Goal: Book appointment/travel/reservation

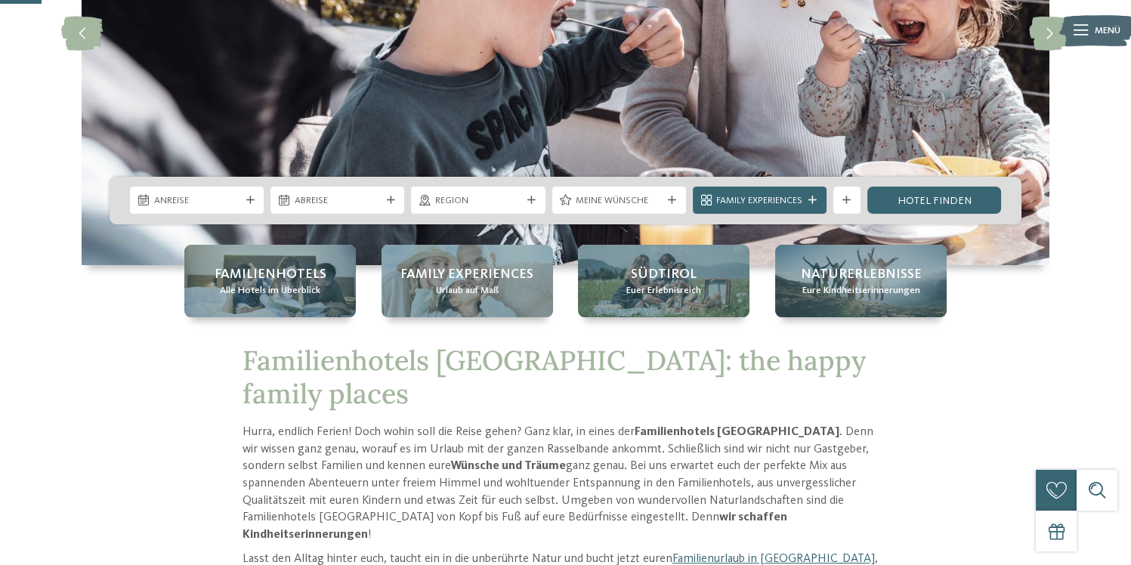
scroll to position [201, 0]
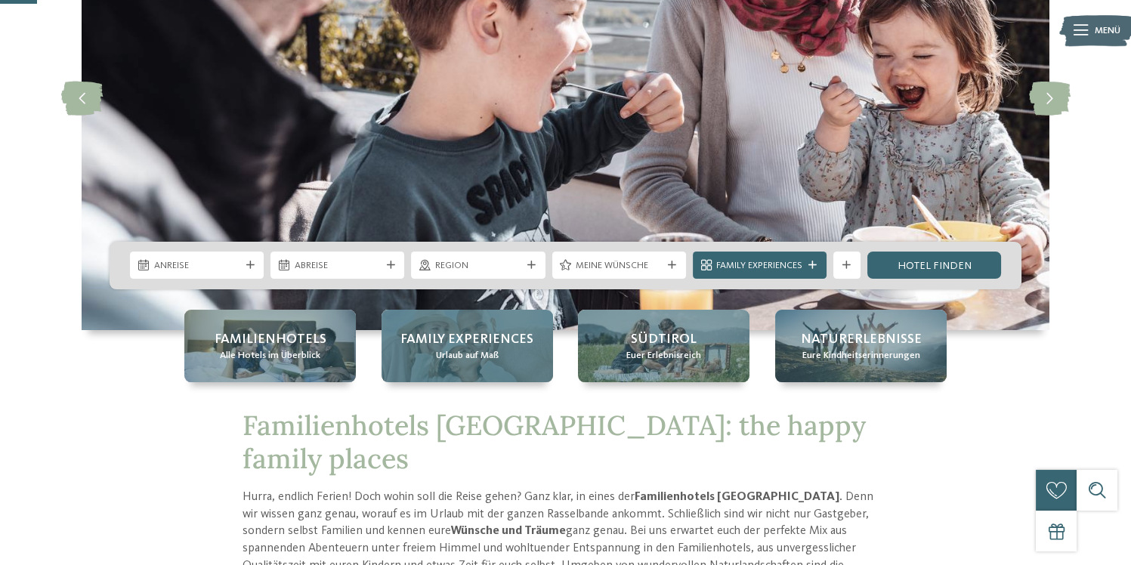
click at [477, 343] on span "Family Experiences" at bounding box center [466, 339] width 133 height 19
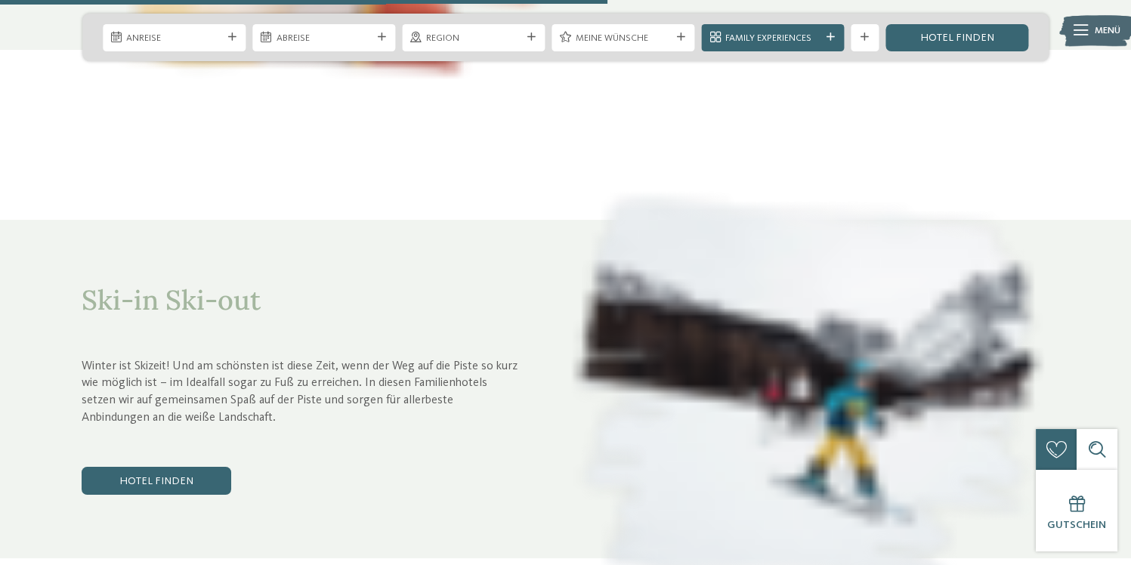
scroll to position [3155, 0]
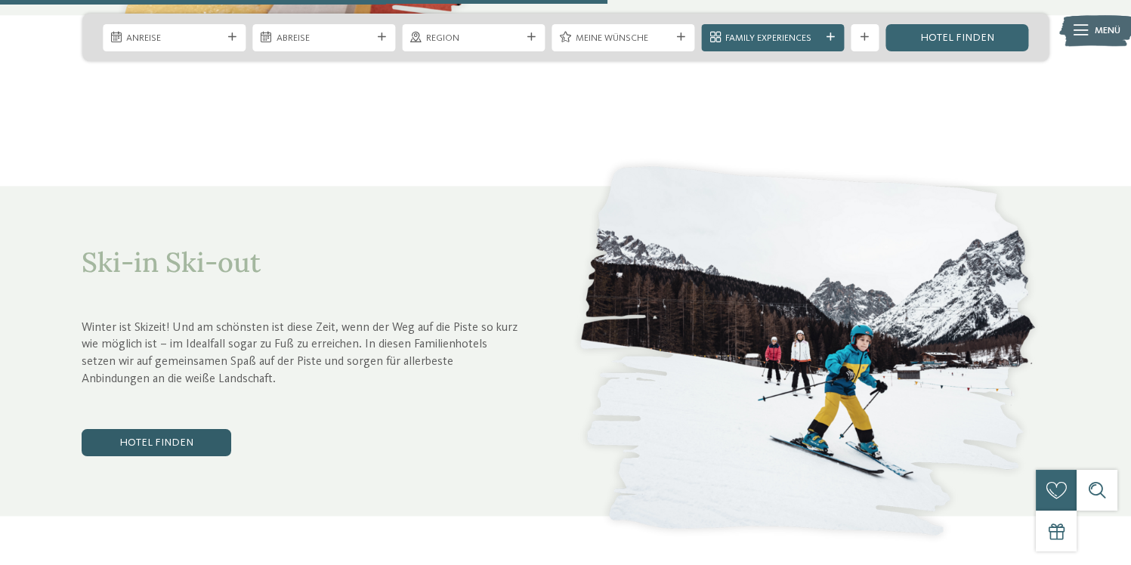
click at [160, 429] on link "Hotel finden" at bounding box center [157, 442] width 150 height 27
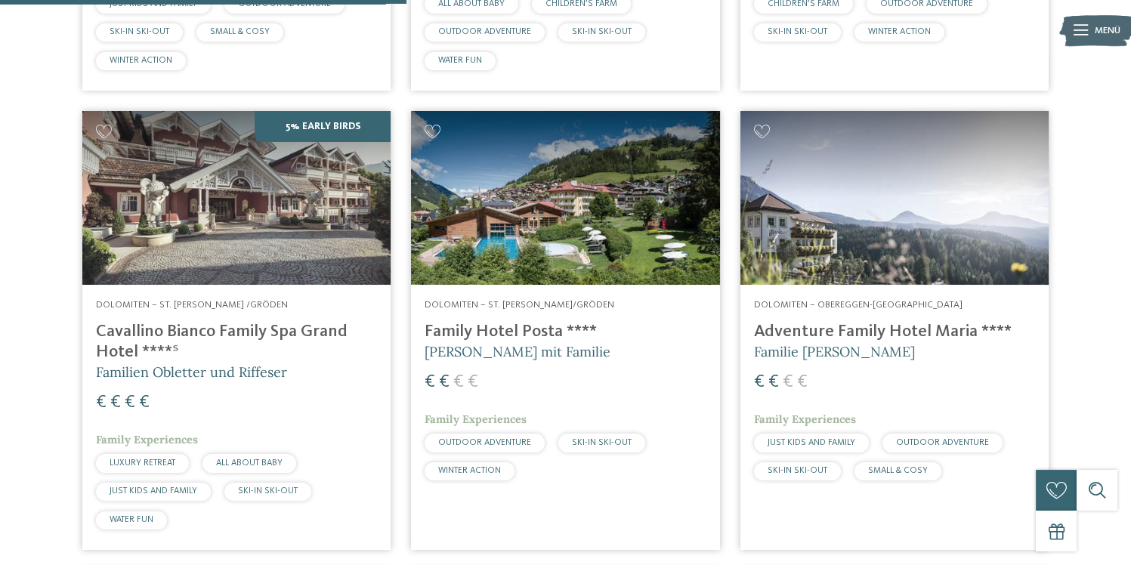
scroll to position [840, 0]
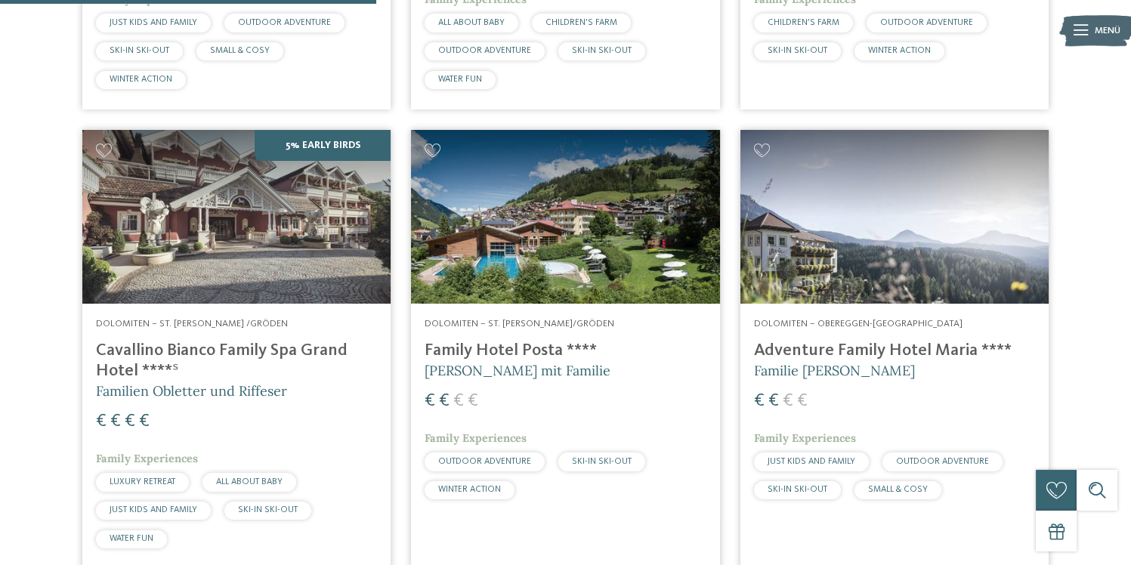
click at [562, 261] on img at bounding box center [565, 217] width 308 height 174
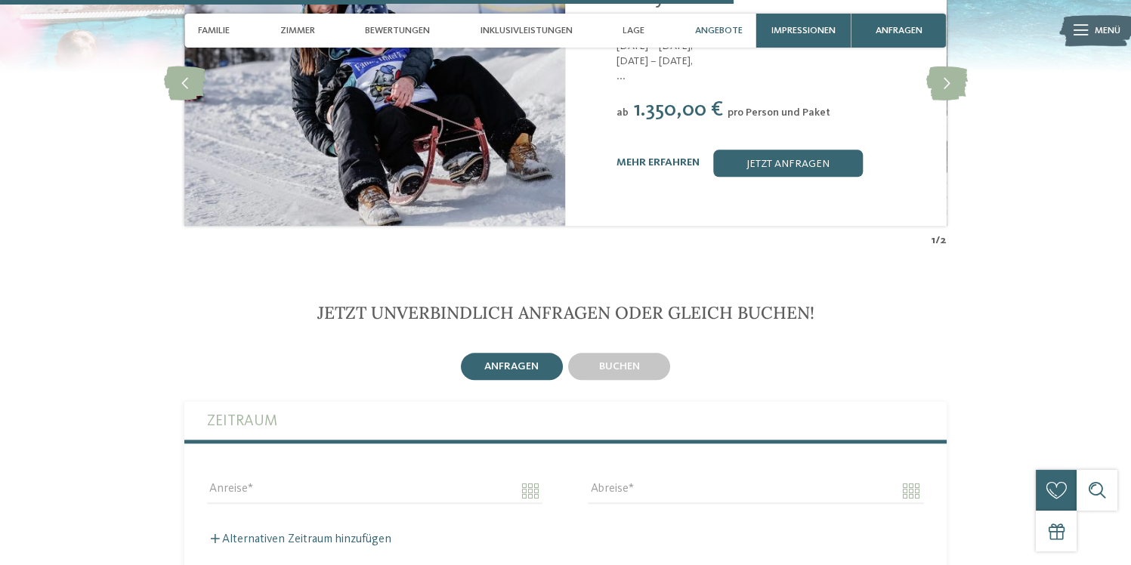
scroll to position [2752, 0]
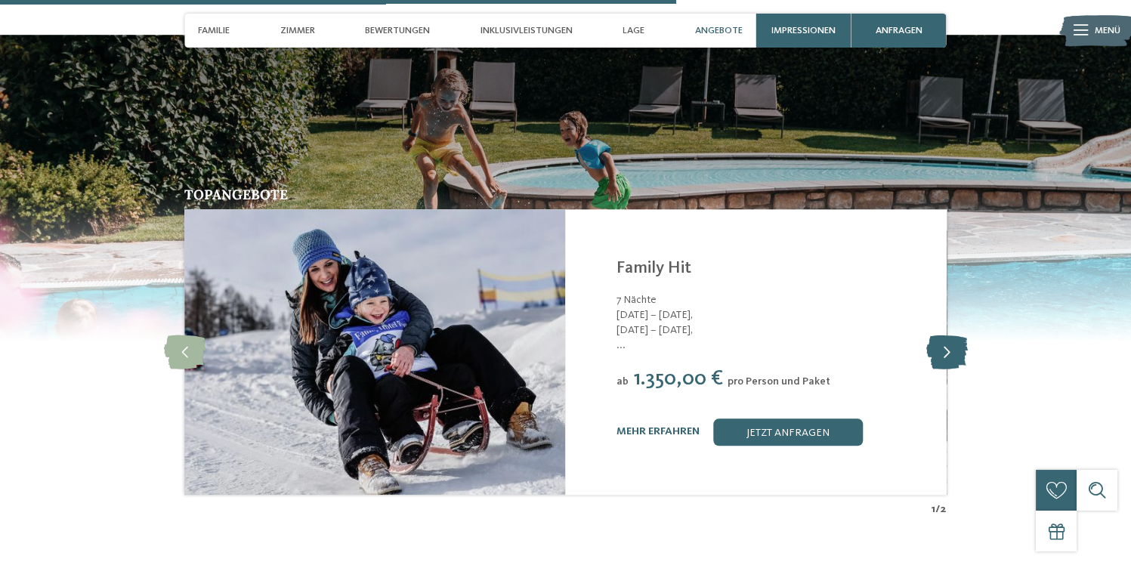
click at [946, 335] on icon at bounding box center [946, 352] width 42 height 34
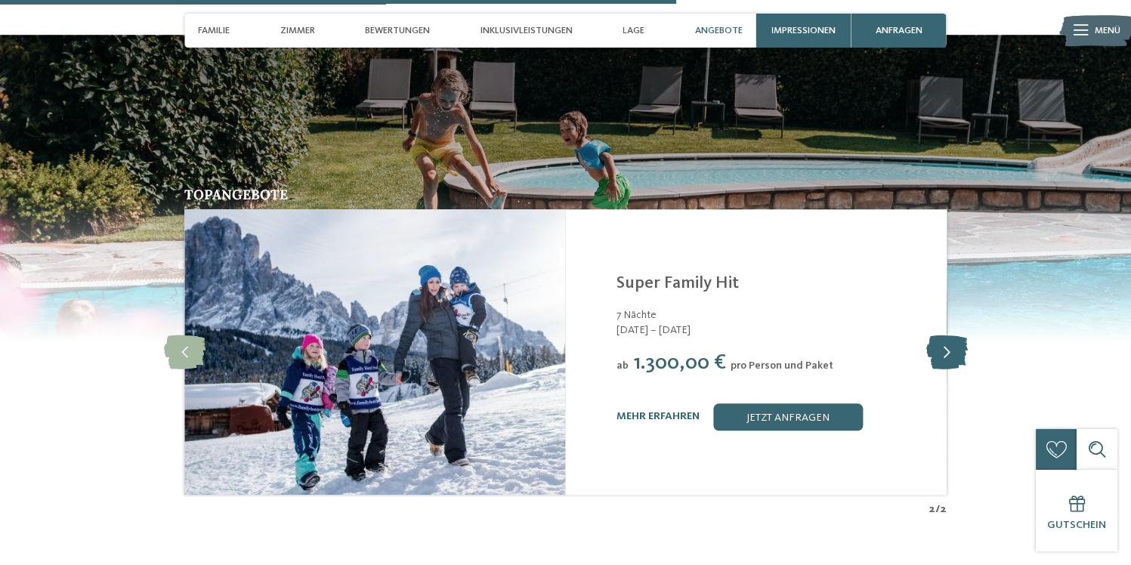
click at [938, 335] on icon at bounding box center [946, 352] width 42 height 34
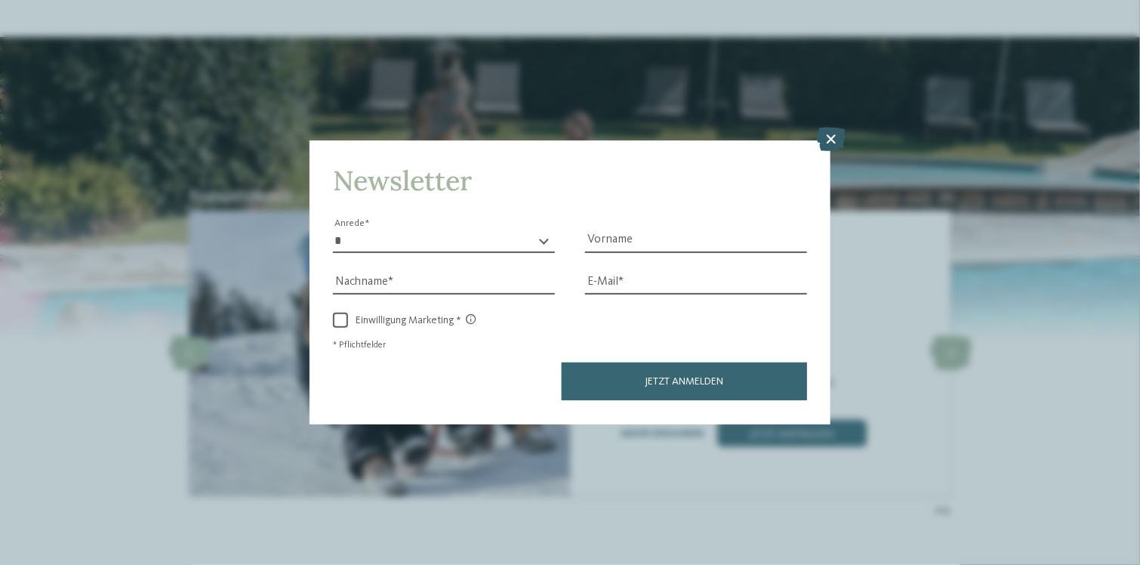
click at [819, 134] on icon at bounding box center [830, 140] width 29 height 24
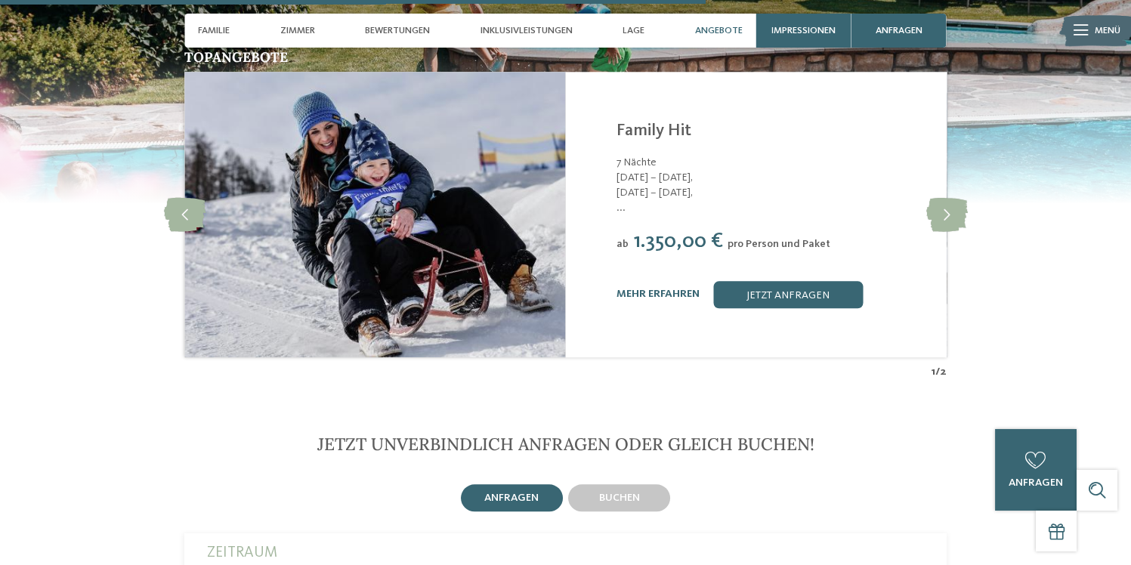
scroll to position [2819, 0]
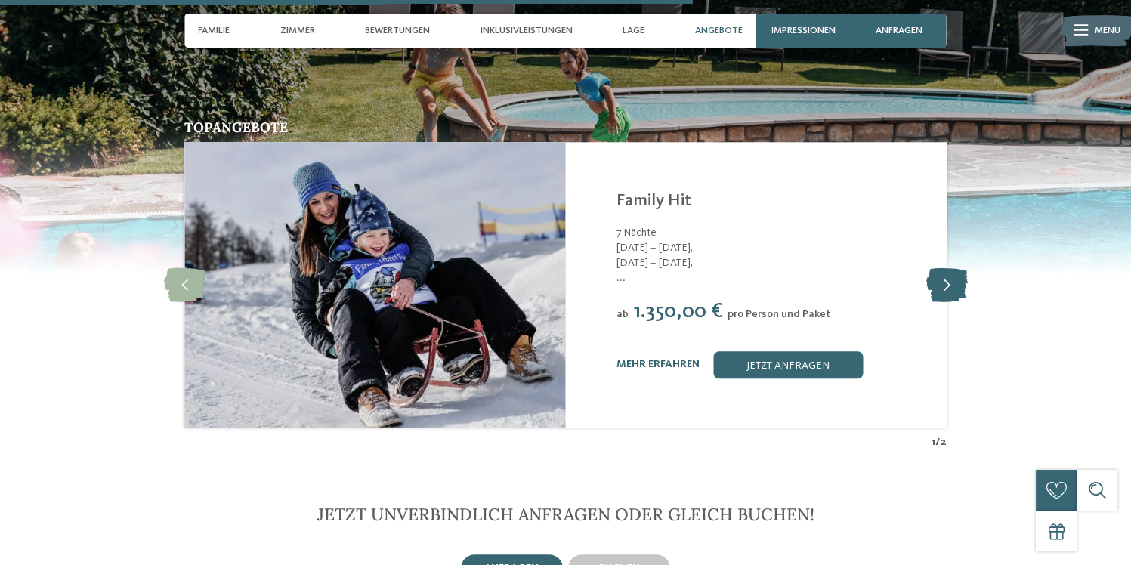
click at [954, 267] on icon at bounding box center [946, 284] width 42 height 34
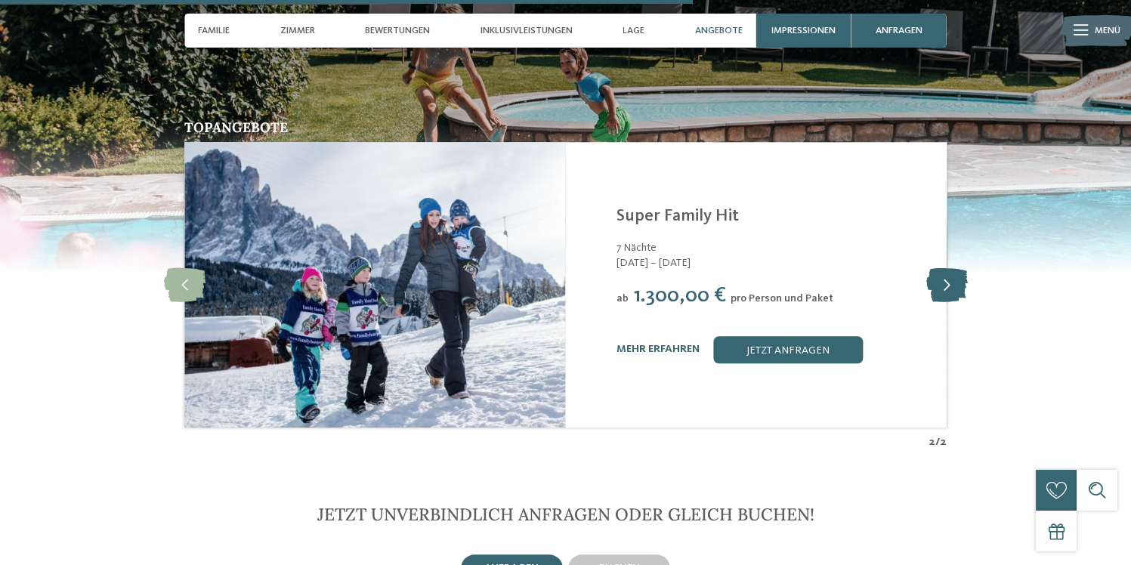
click at [954, 267] on icon at bounding box center [946, 284] width 42 height 34
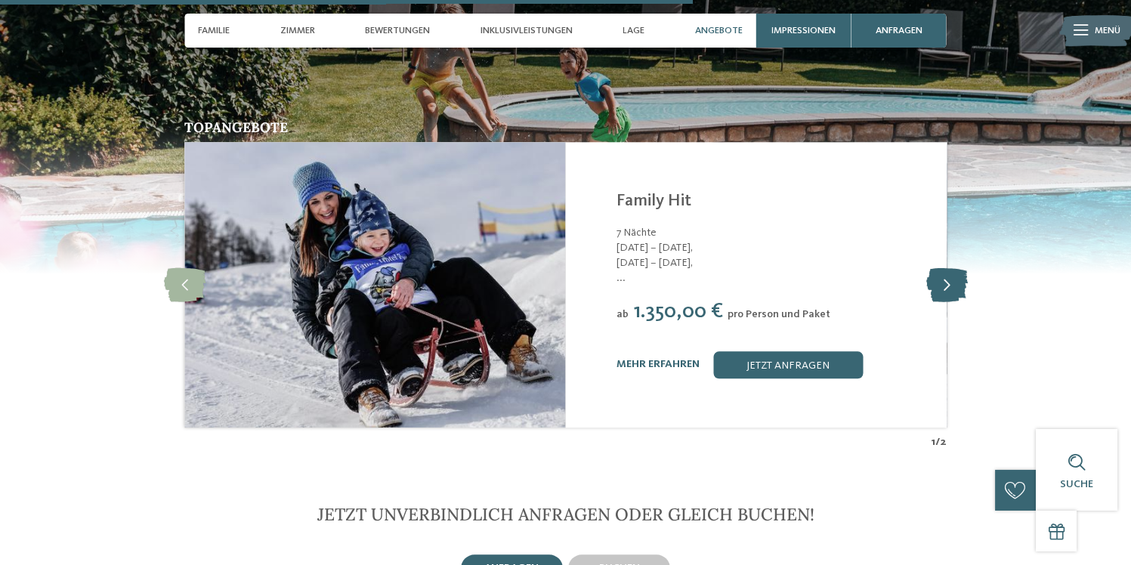
click at [954, 267] on icon at bounding box center [946, 284] width 42 height 34
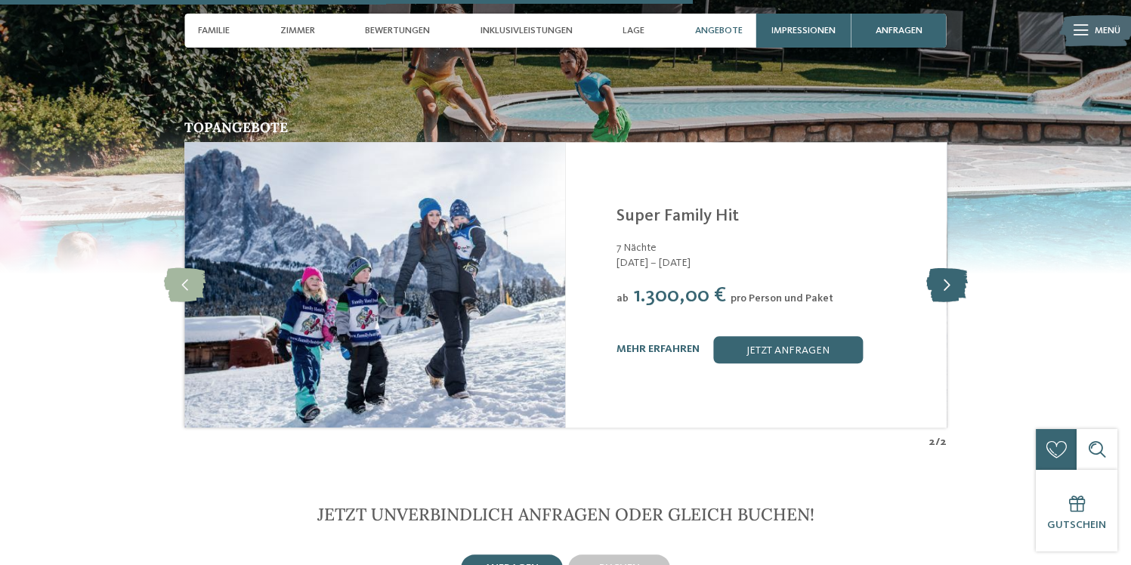
click at [954, 267] on icon at bounding box center [946, 284] width 42 height 34
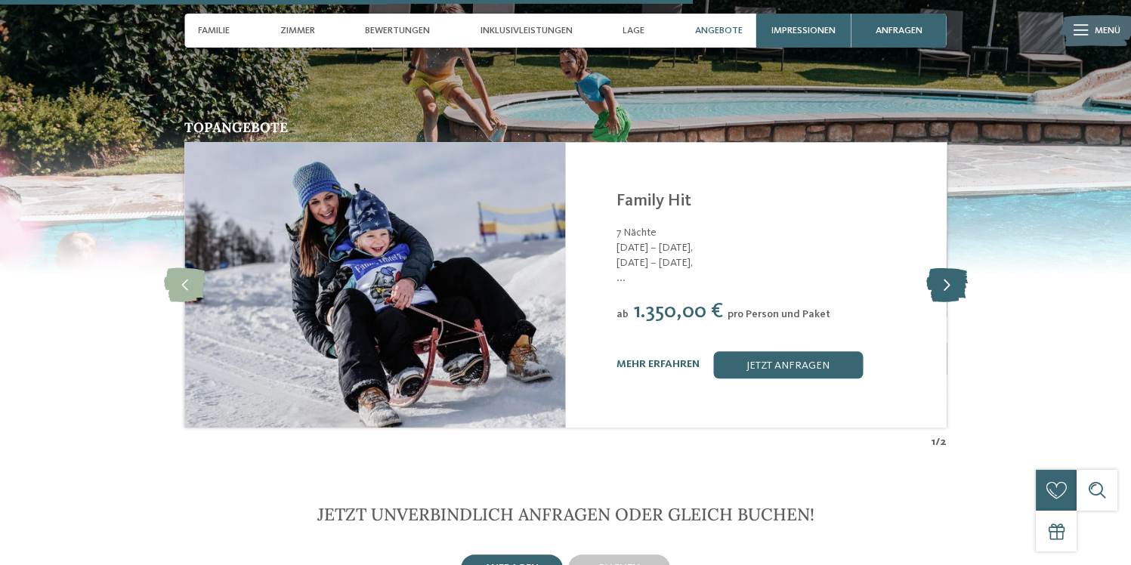
click at [928, 267] on icon at bounding box center [946, 284] width 42 height 34
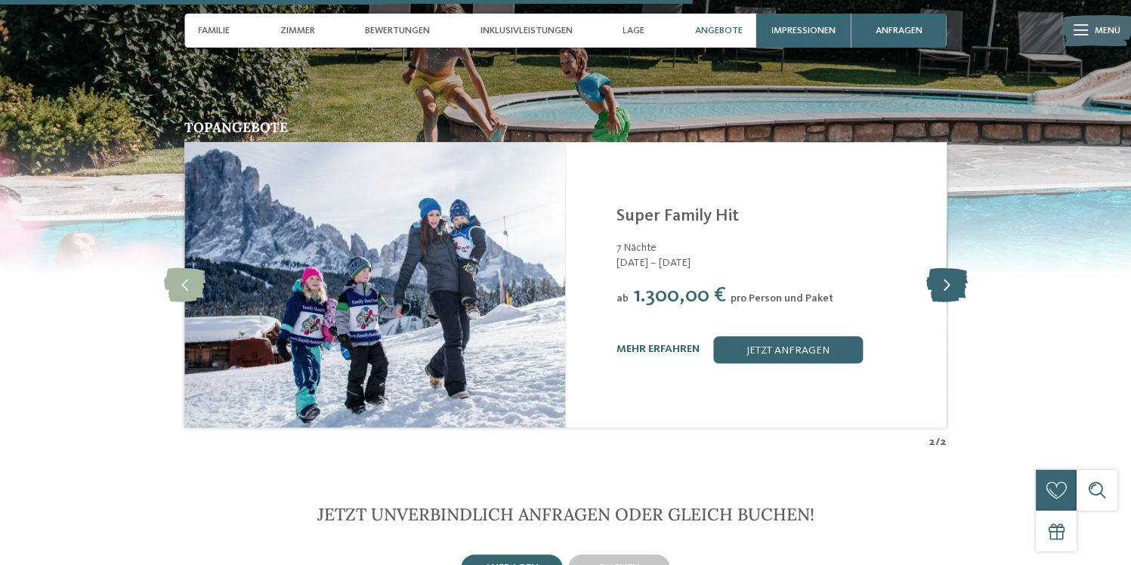
click at [928, 267] on icon at bounding box center [946, 284] width 42 height 34
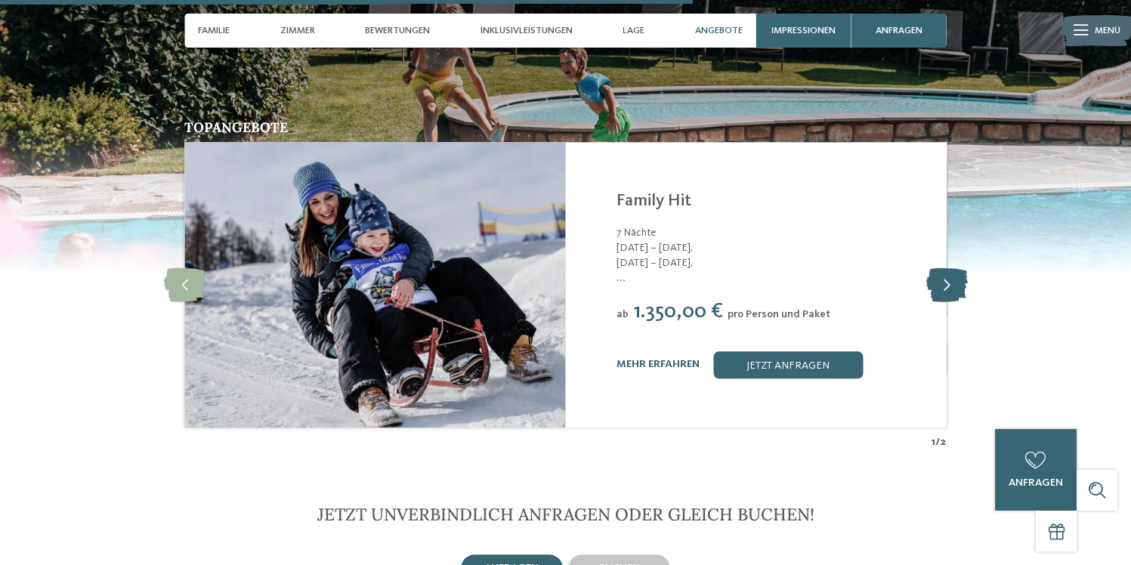
click at [928, 267] on icon at bounding box center [946, 284] width 42 height 34
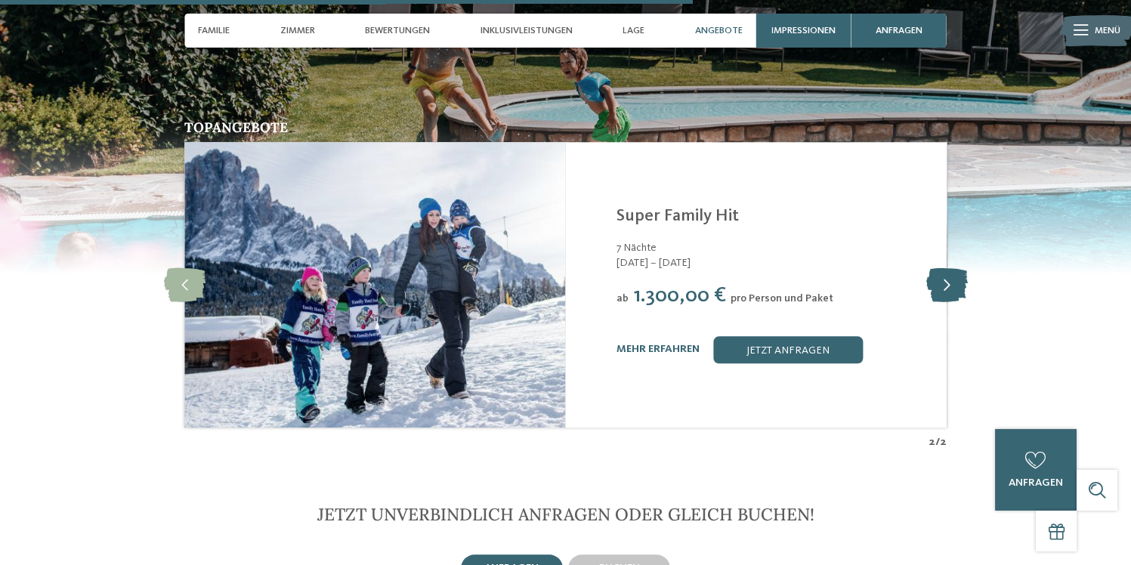
click at [928, 267] on icon at bounding box center [946, 284] width 42 height 34
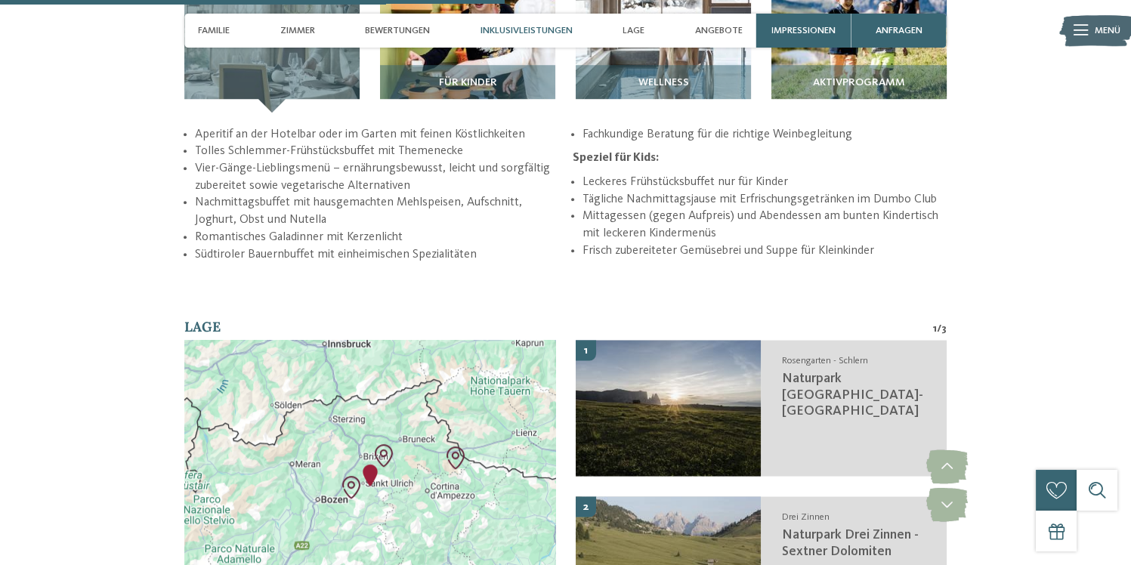
scroll to position [2013, 0]
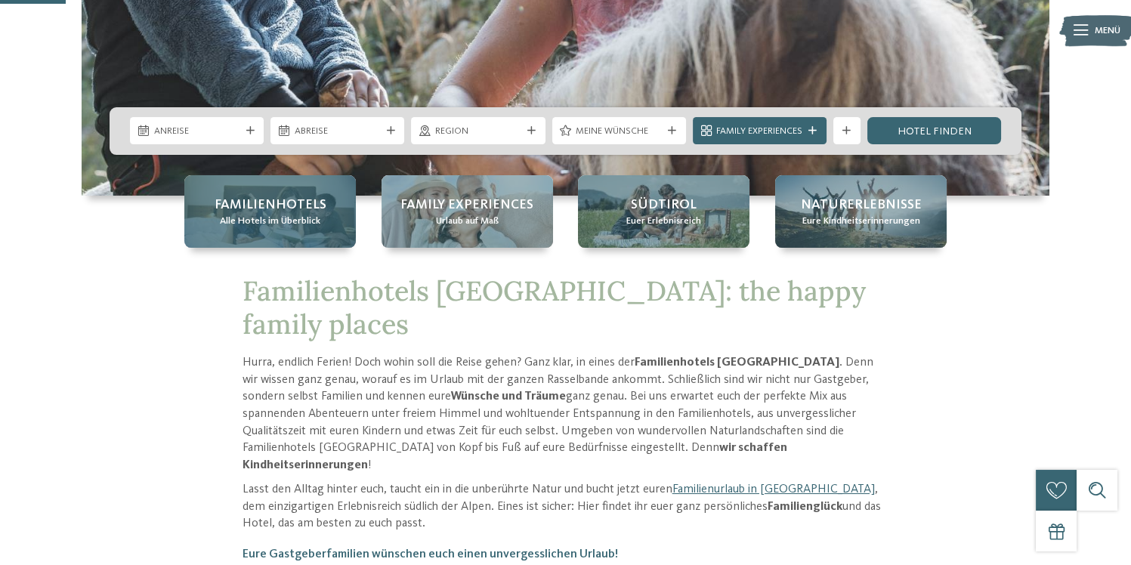
scroll to position [335, 0]
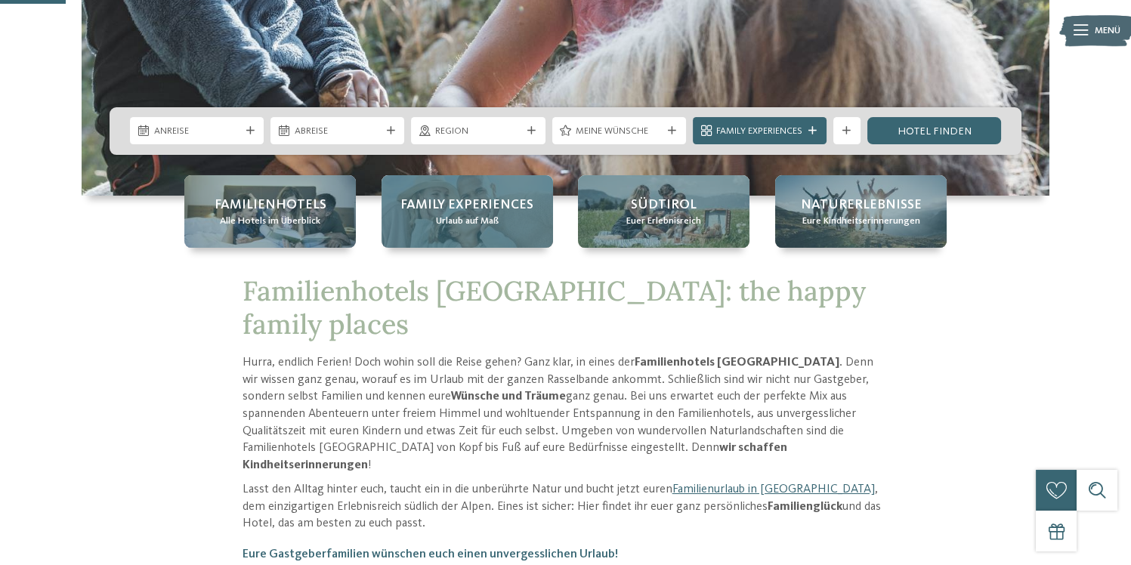
click at [455, 194] on div "Family Experiences Urlaub auf Maß" at bounding box center [466, 211] width 171 height 73
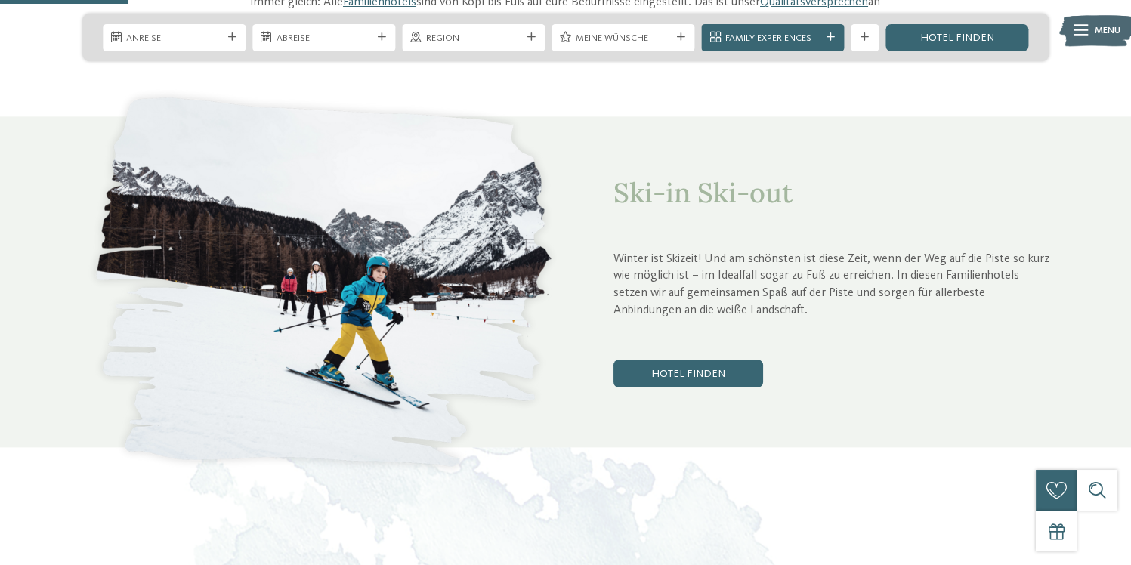
scroll to position [671, 0]
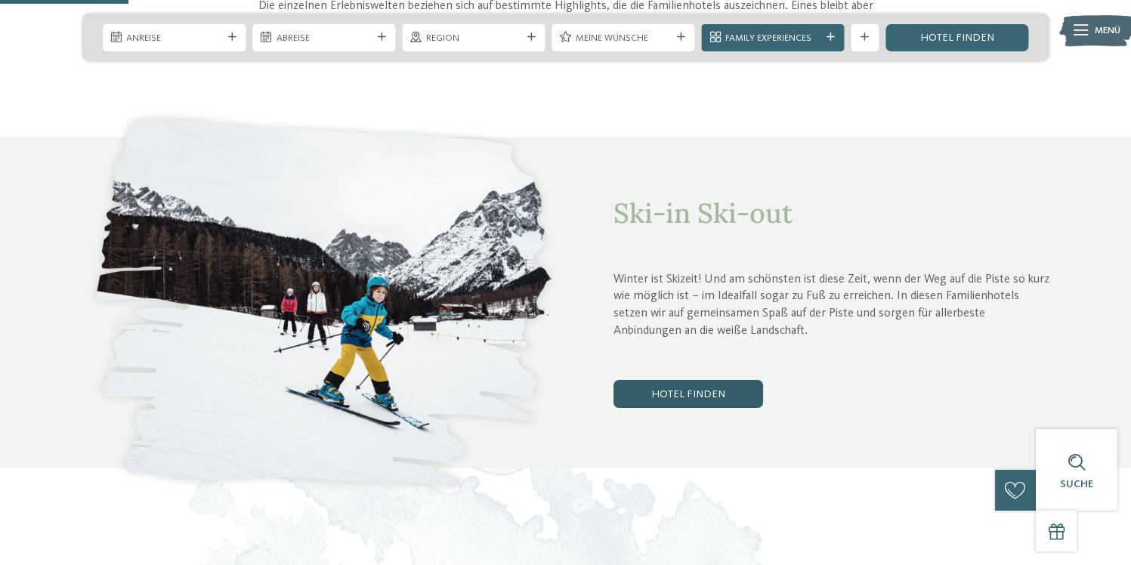
click at [648, 380] on link "Hotel finden" at bounding box center [688, 393] width 150 height 27
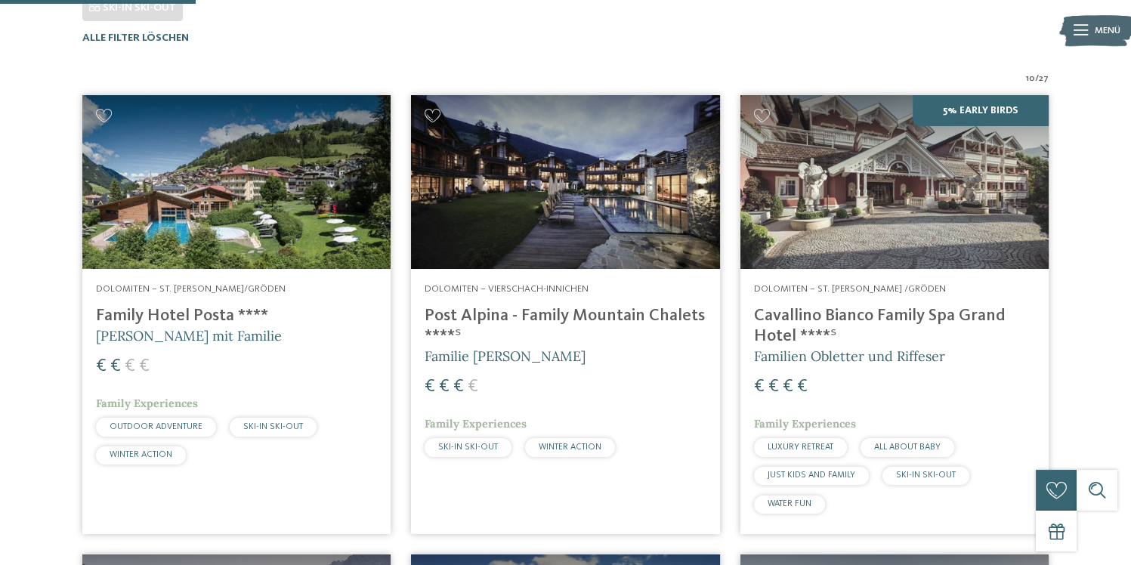
scroll to position [437, 0]
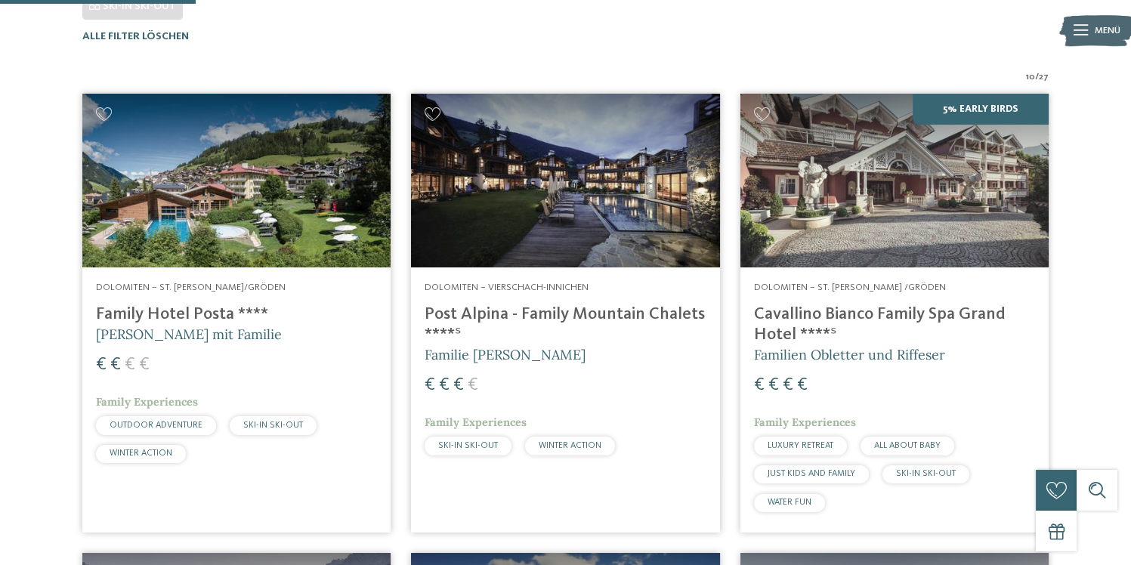
click at [276, 203] on img at bounding box center [236, 181] width 308 height 174
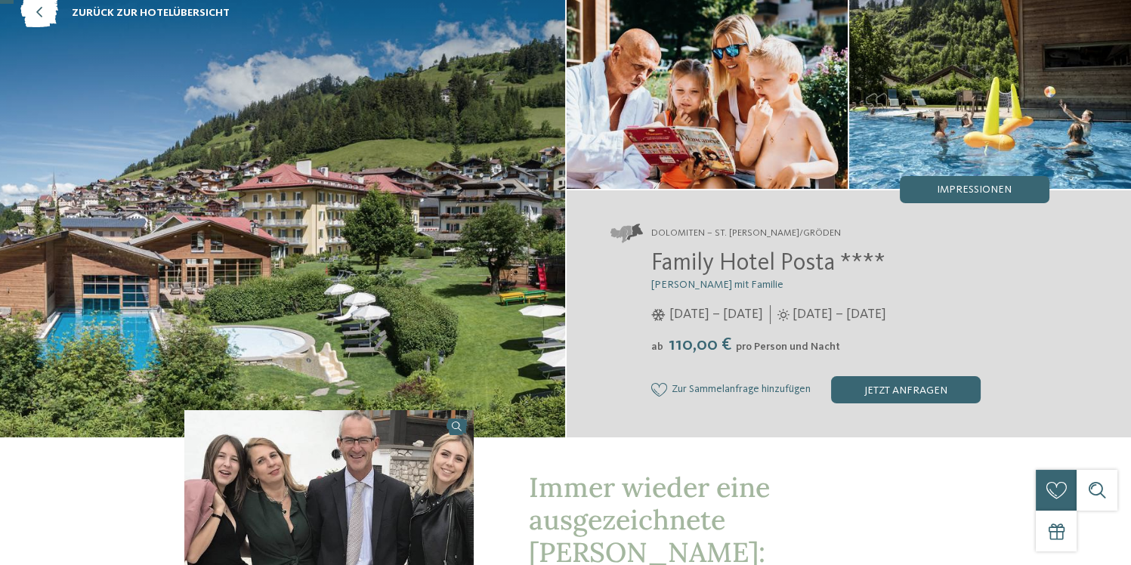
scroll to position [134, 0]
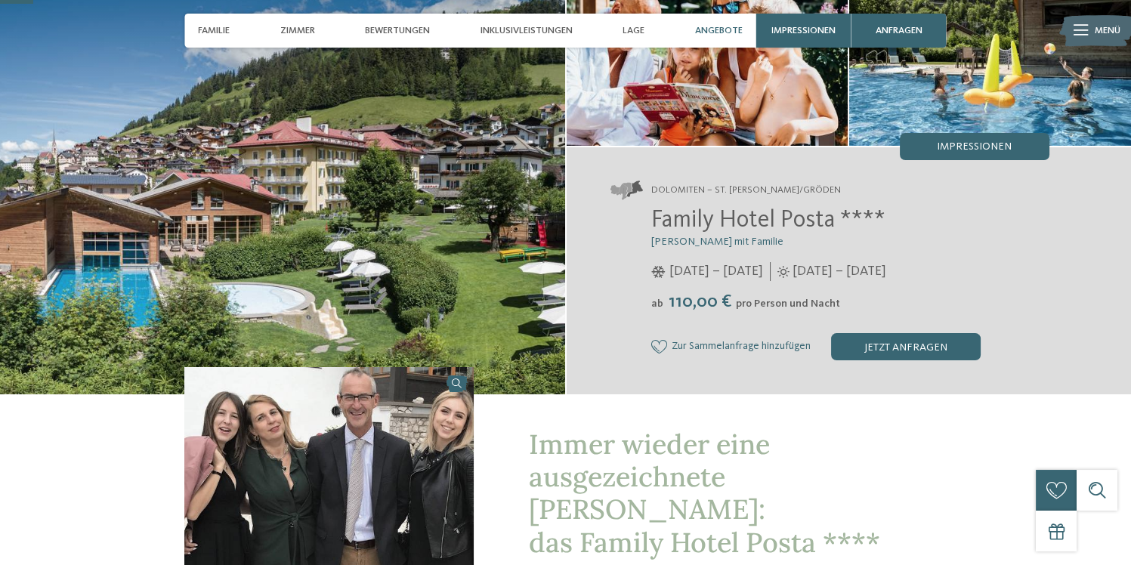
click at [709, 29] on span "Angebote" at bounding box center [719, 30] width 48 height 11
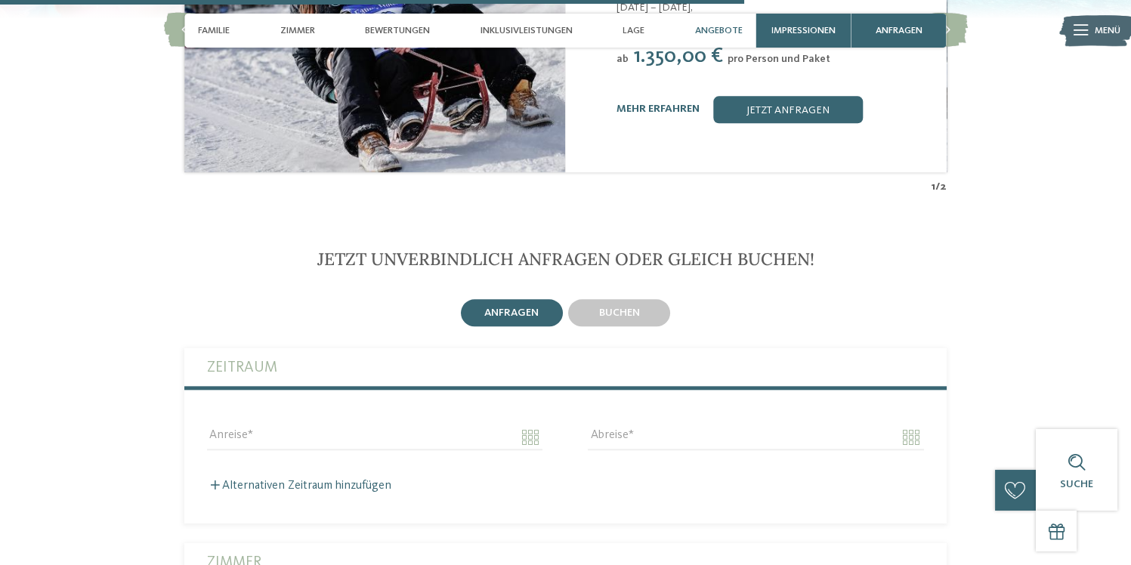
scroll to position [2874, 0]
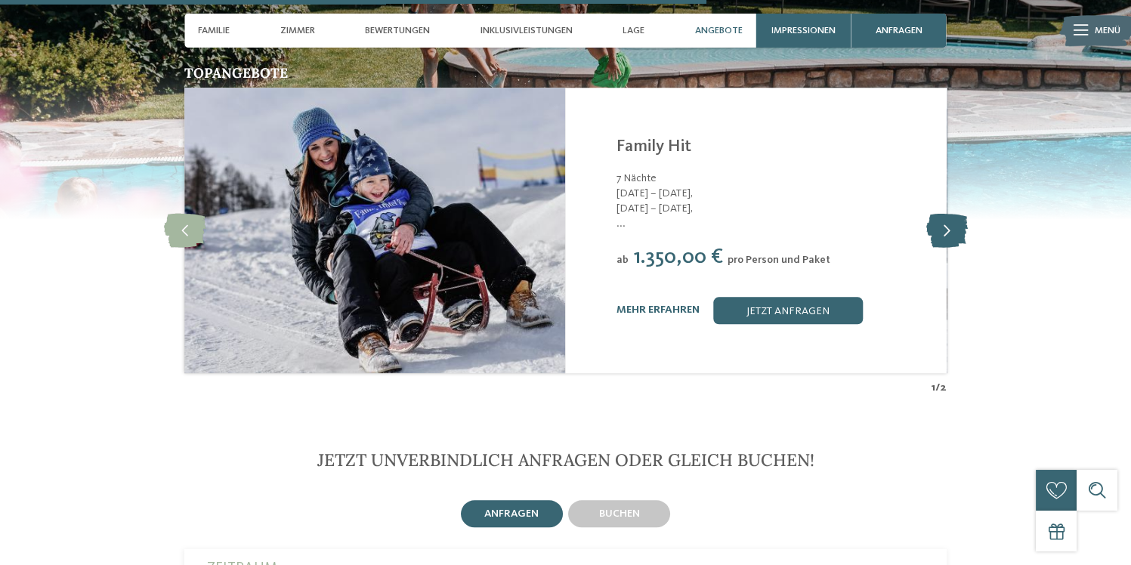
click at [944, 213] on icon at bounding box center [946, 230] width 42 height 34
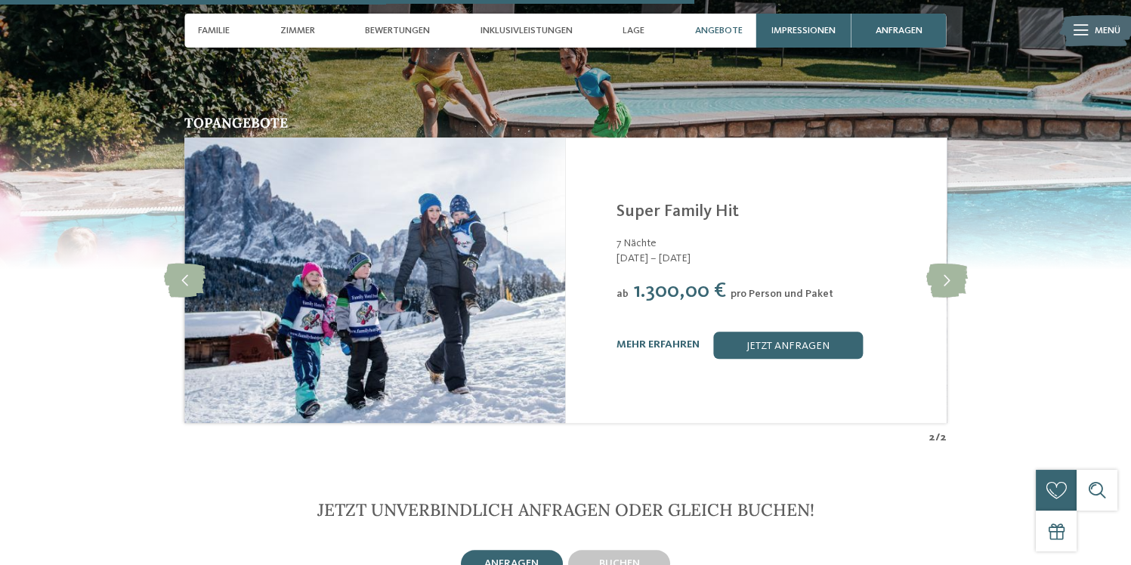
scroll to position [2806, 0]
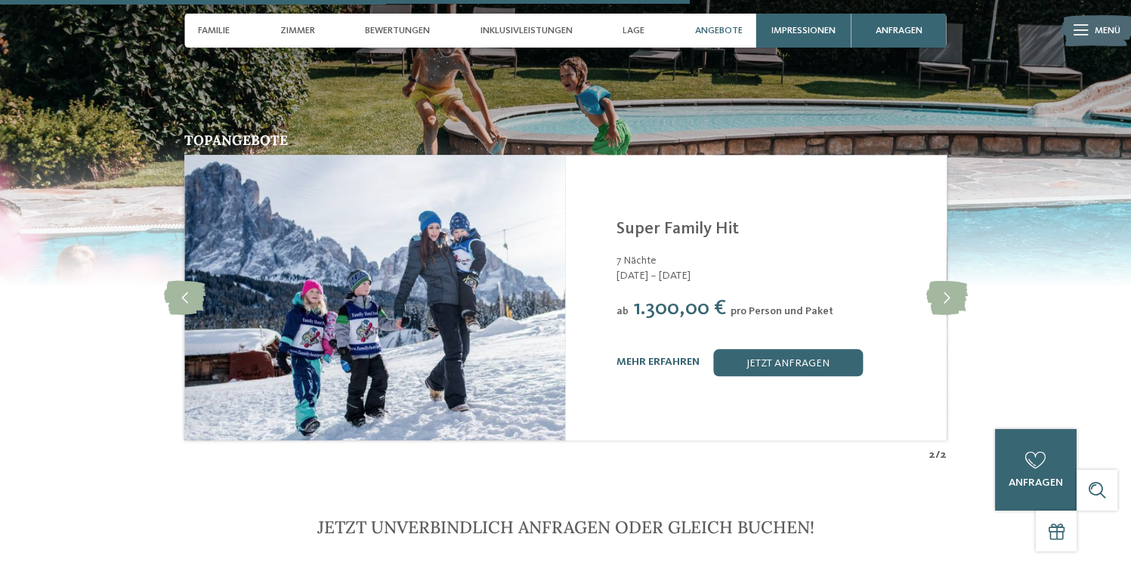
click at [628, 356] on link "mehr erfahren" at bounding box center [657, 361] width 83 height 11
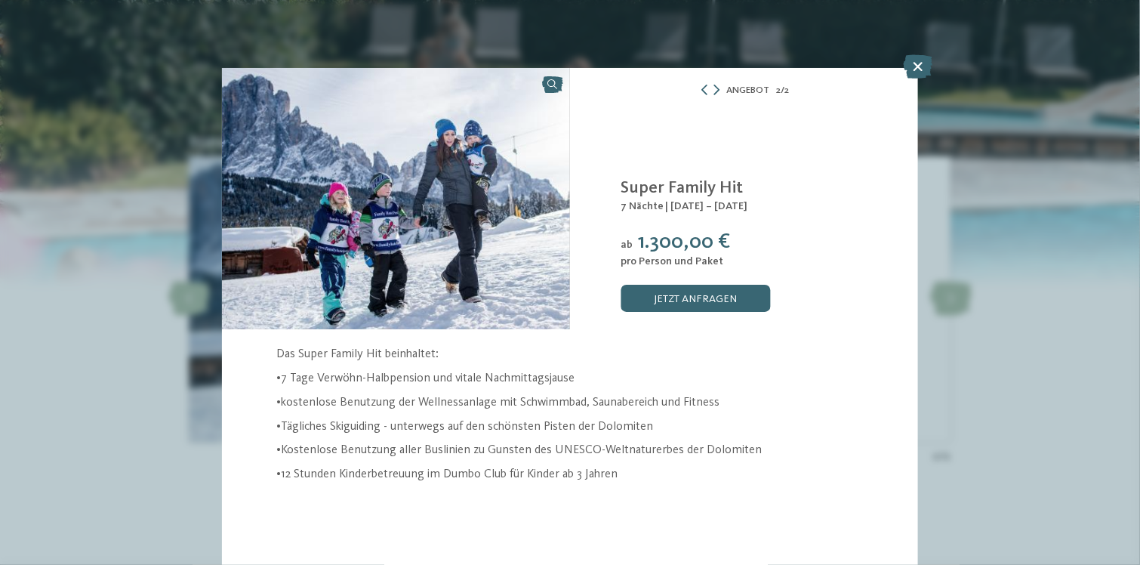
click at [134, 122] on div "Angebot 2 / 2 2" at bounding box center [570, 282] width 1140 height 565
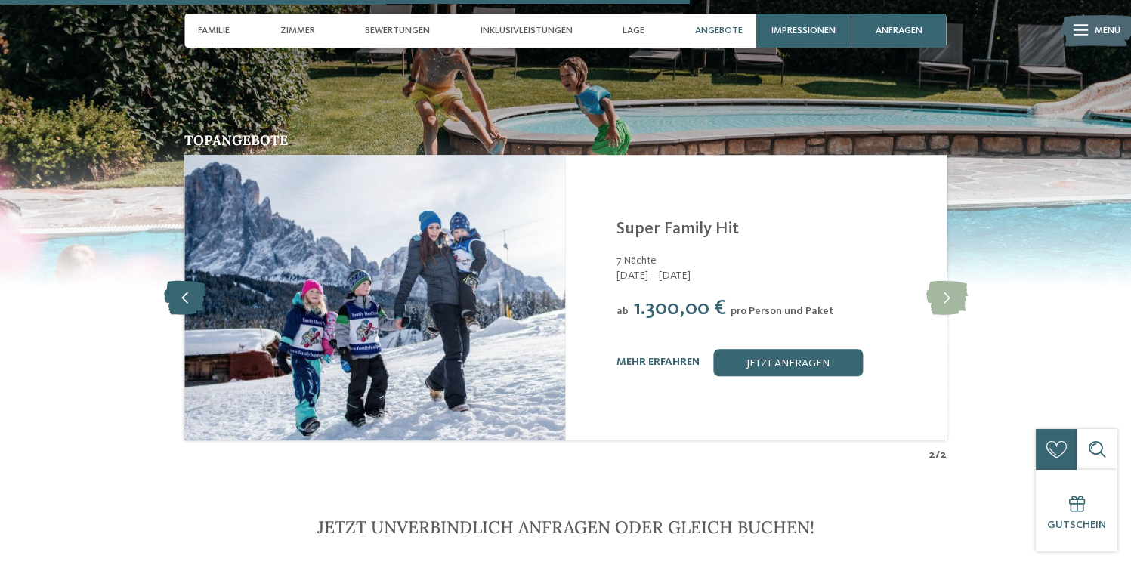
click at [189, 280] on icon at bounding box center [185, 297] width 42 height 34
